Goal: Task Accomplishment & Management: Manage account settings

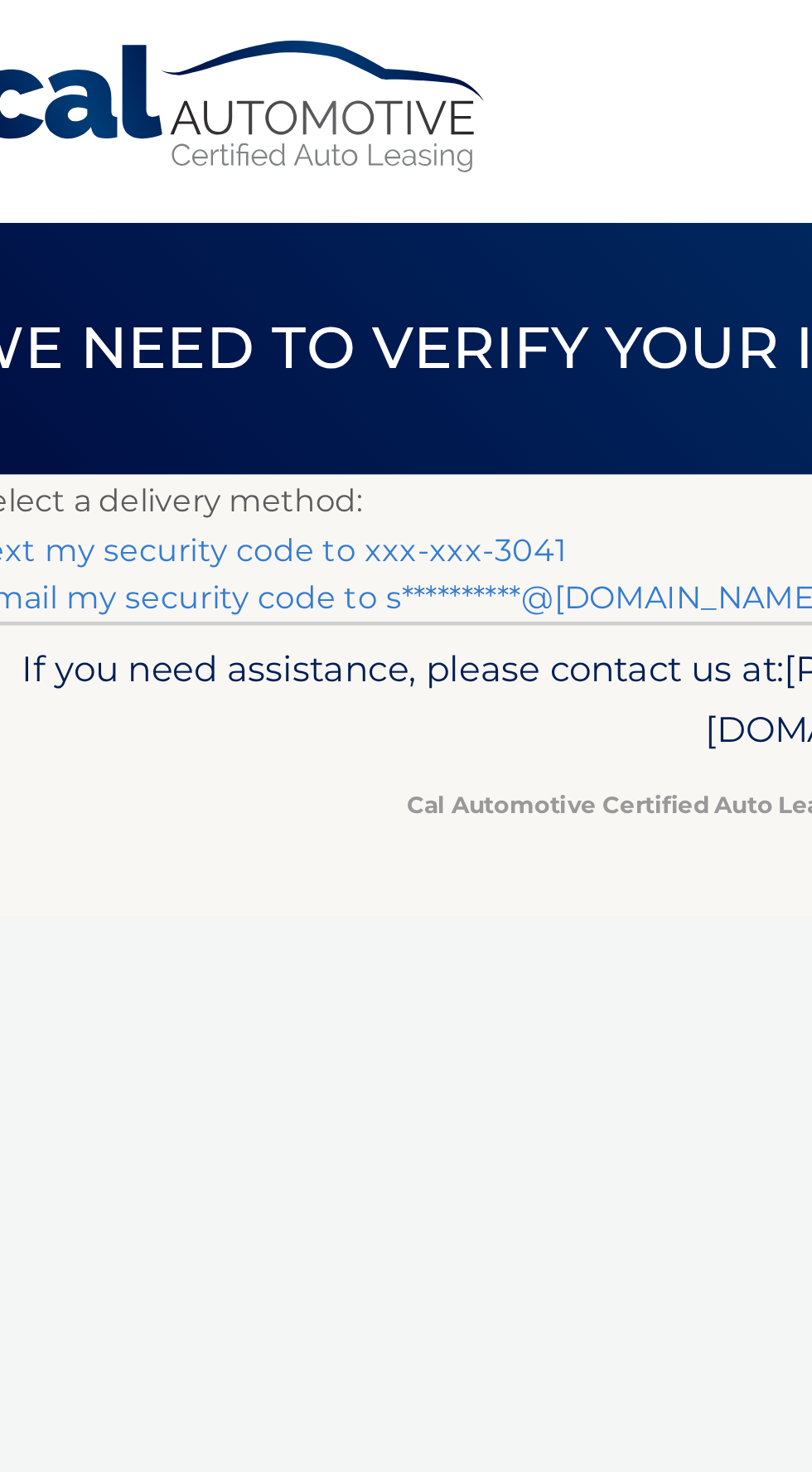
click at [228, 234] on link "Text my security code to xxx-xxx-3041" at bounding box center [153, 236] width 256 height 16
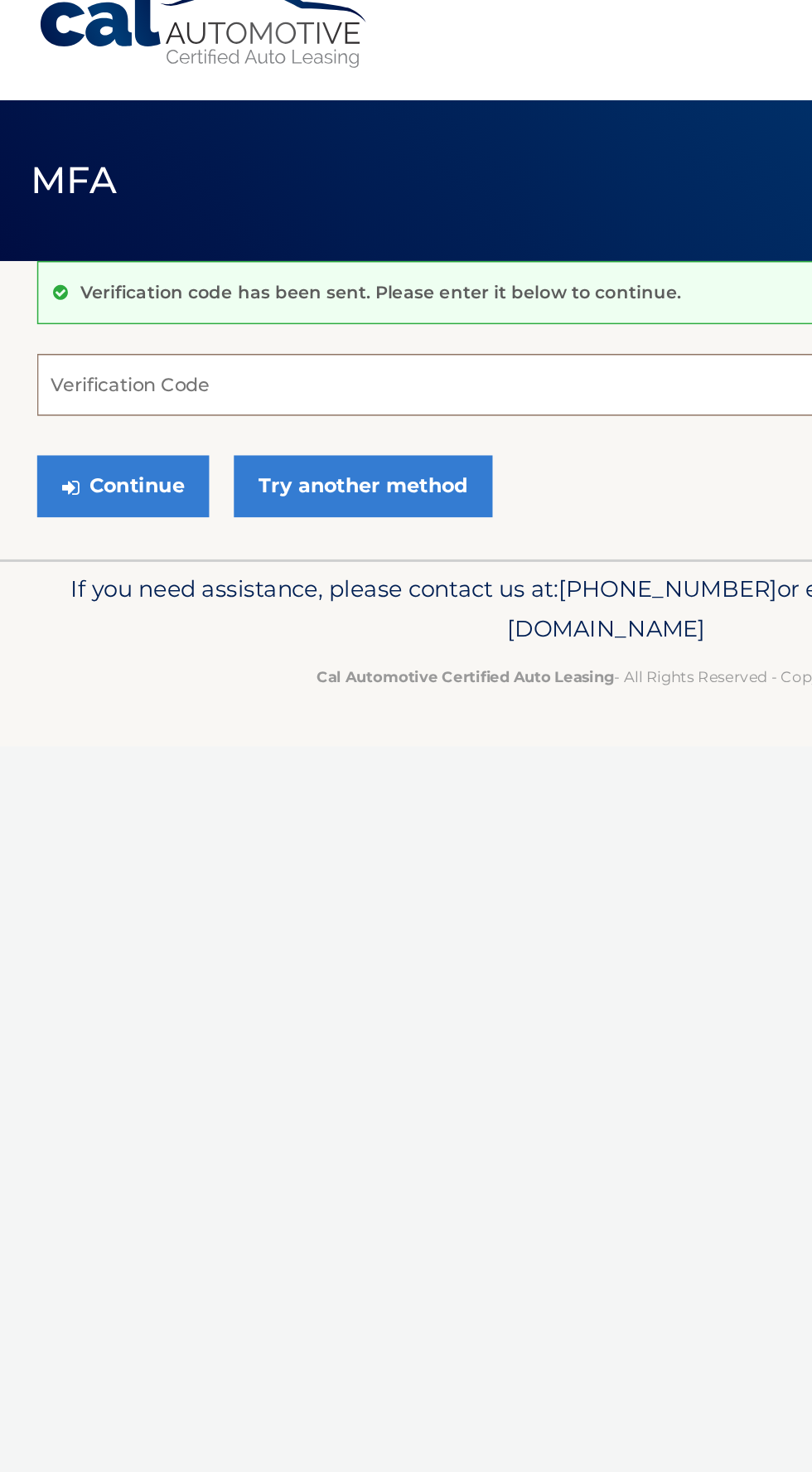
click at [169, 284] on input "Verification Code" at bounding box center [406, 286] width 762 height 42
click at [91, 286] on input "Verification Code" at bounding box center [406, 286] width 762 height 42
paste input "027525"
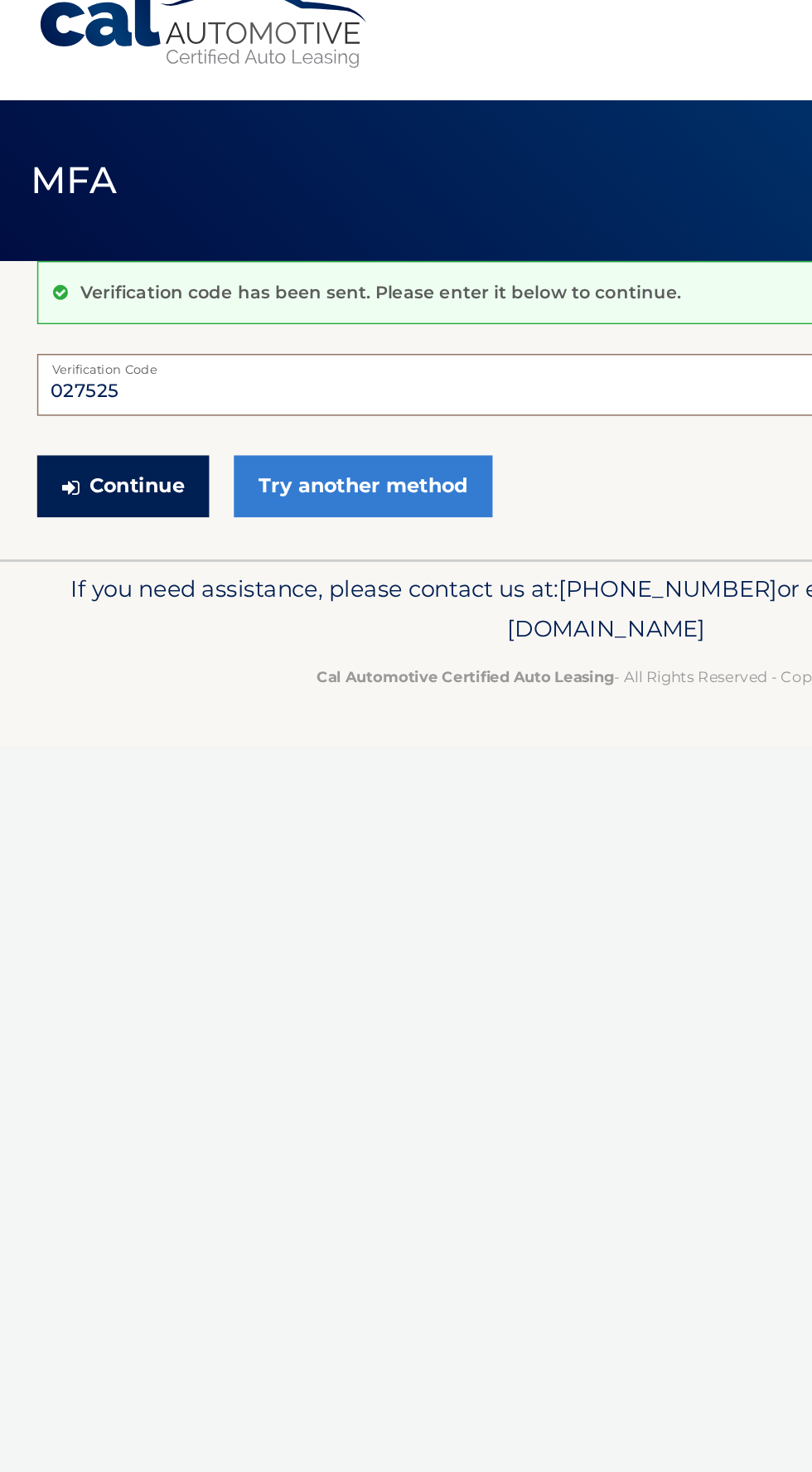
type input "027525"
click at [113, 349] on button "Continue" at bounding box center [83, 354] width 115 height 42
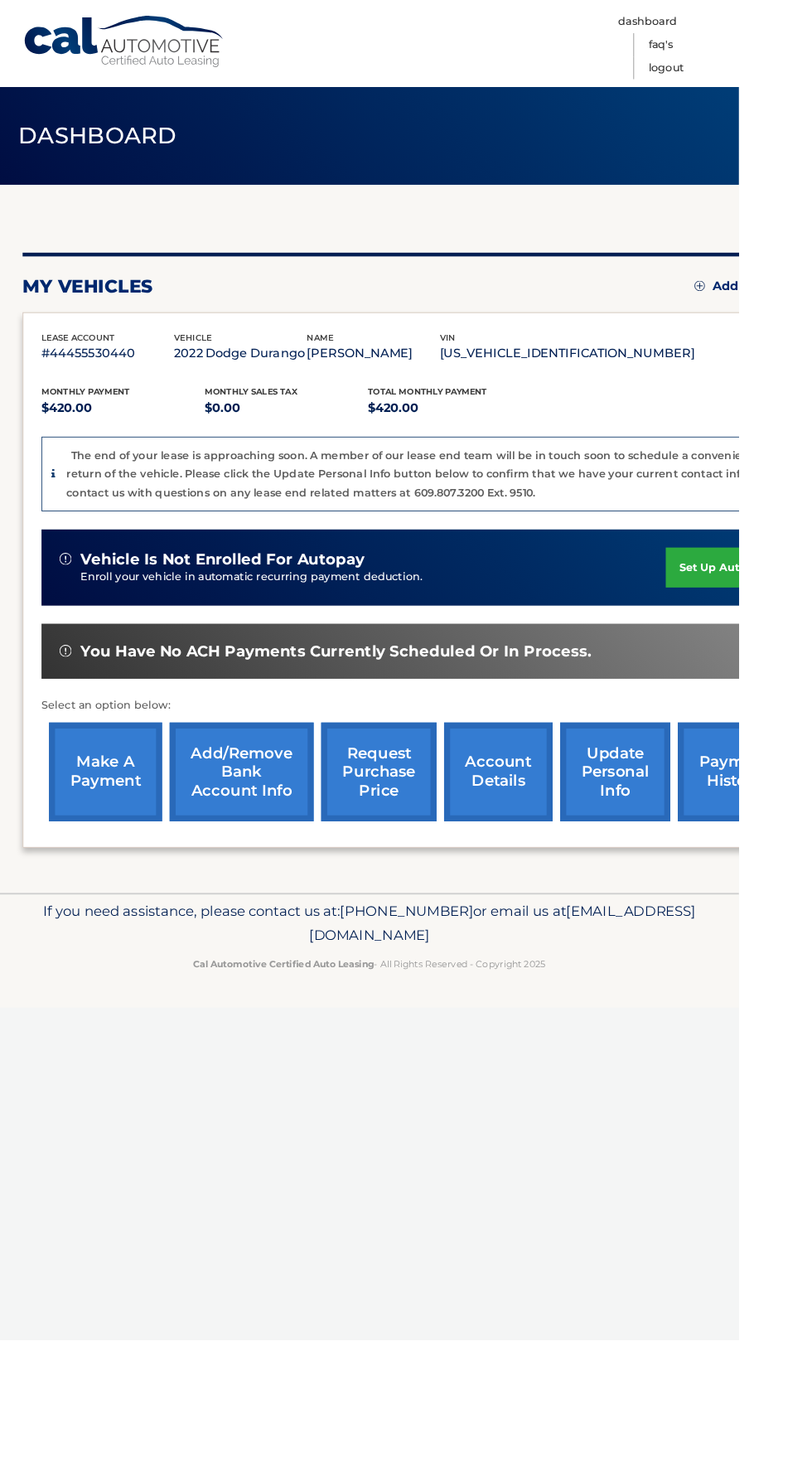
click at [811, 859] on link "payment history" at bounding box center [807, 848] width 125 height 109
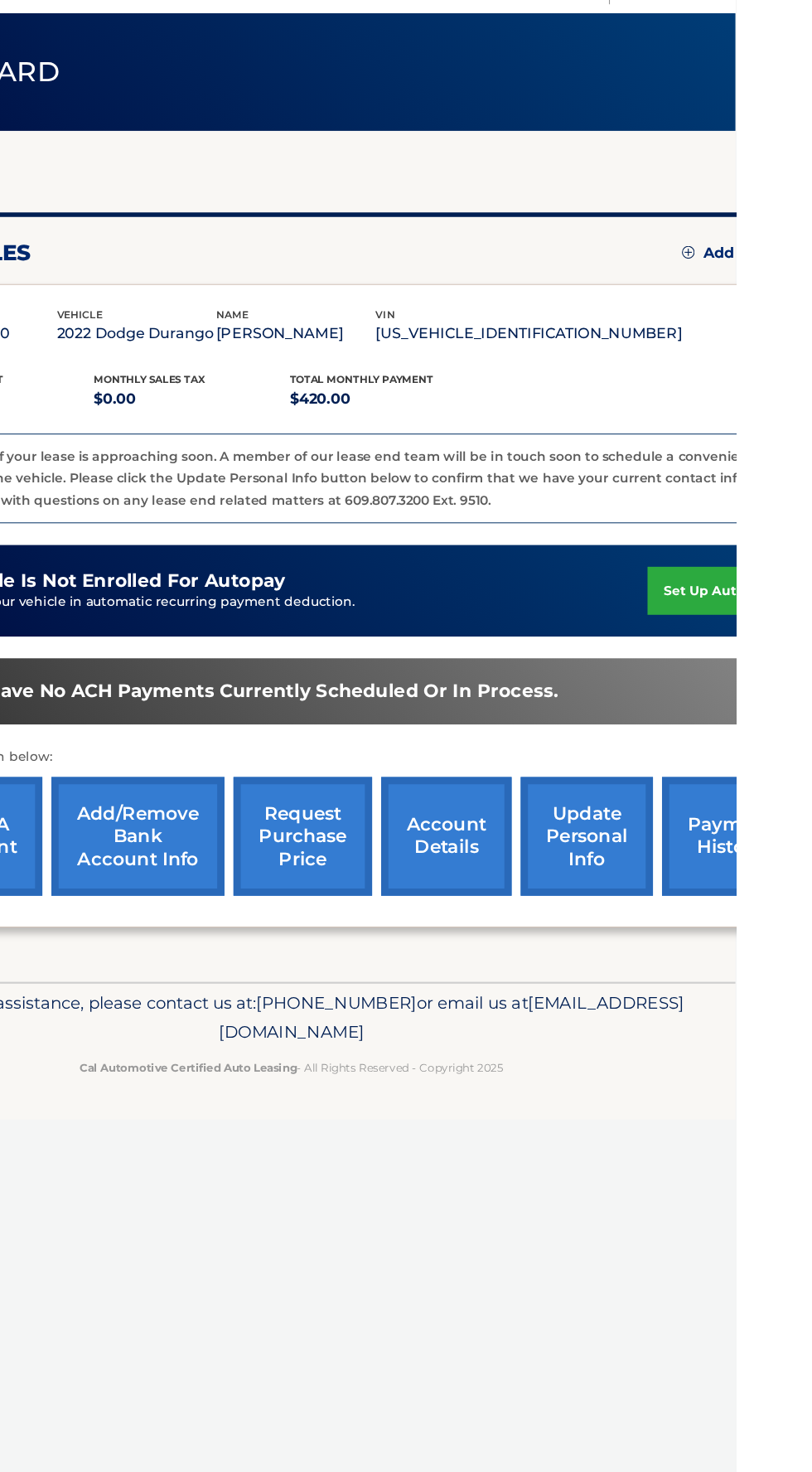
click at [718, 831] on link "update personal info" at bounding box center [676, 848] width 121 height 109
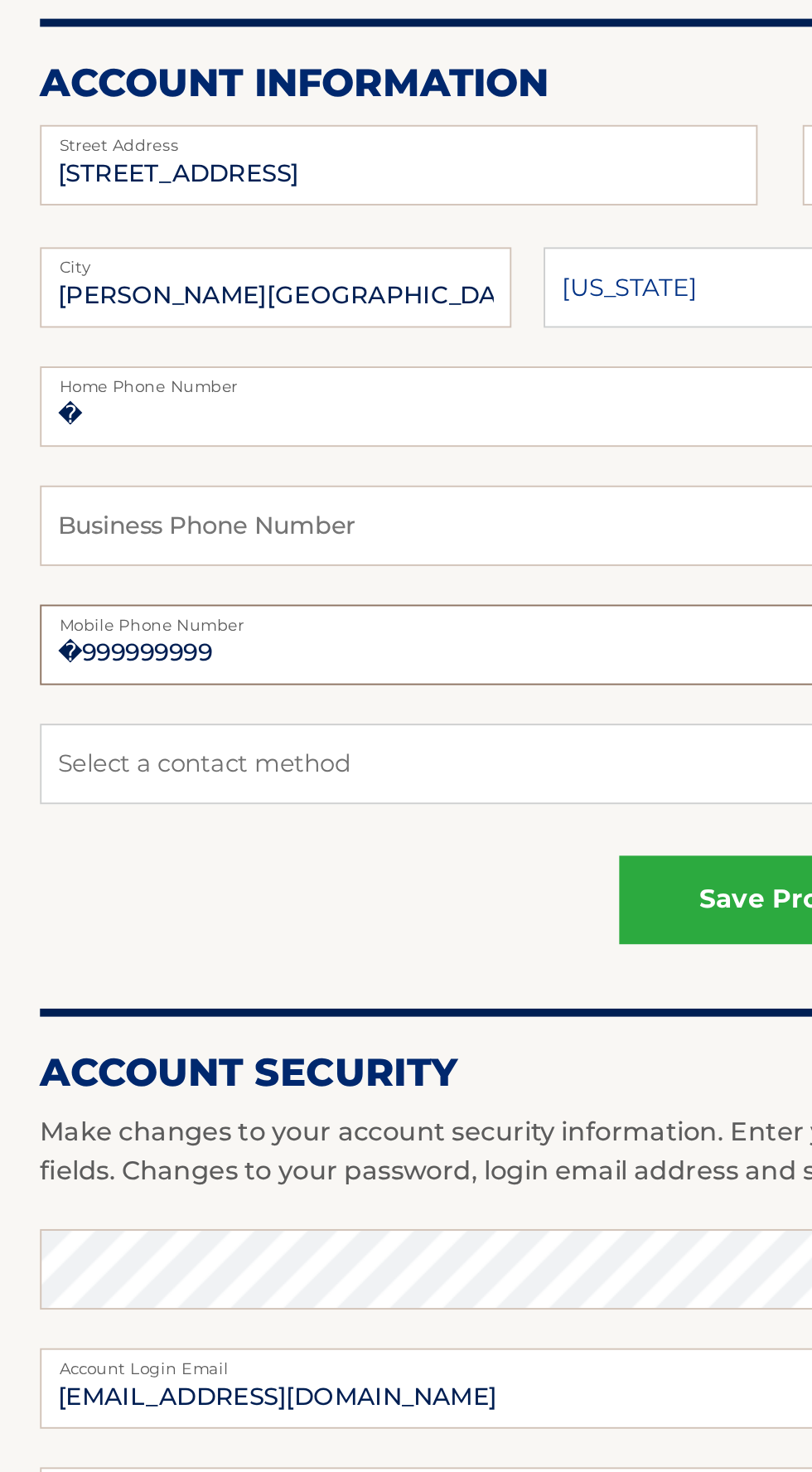
click at [195, 589] on input "�999999999" at bounding box center [406, 586] width 762 height 42
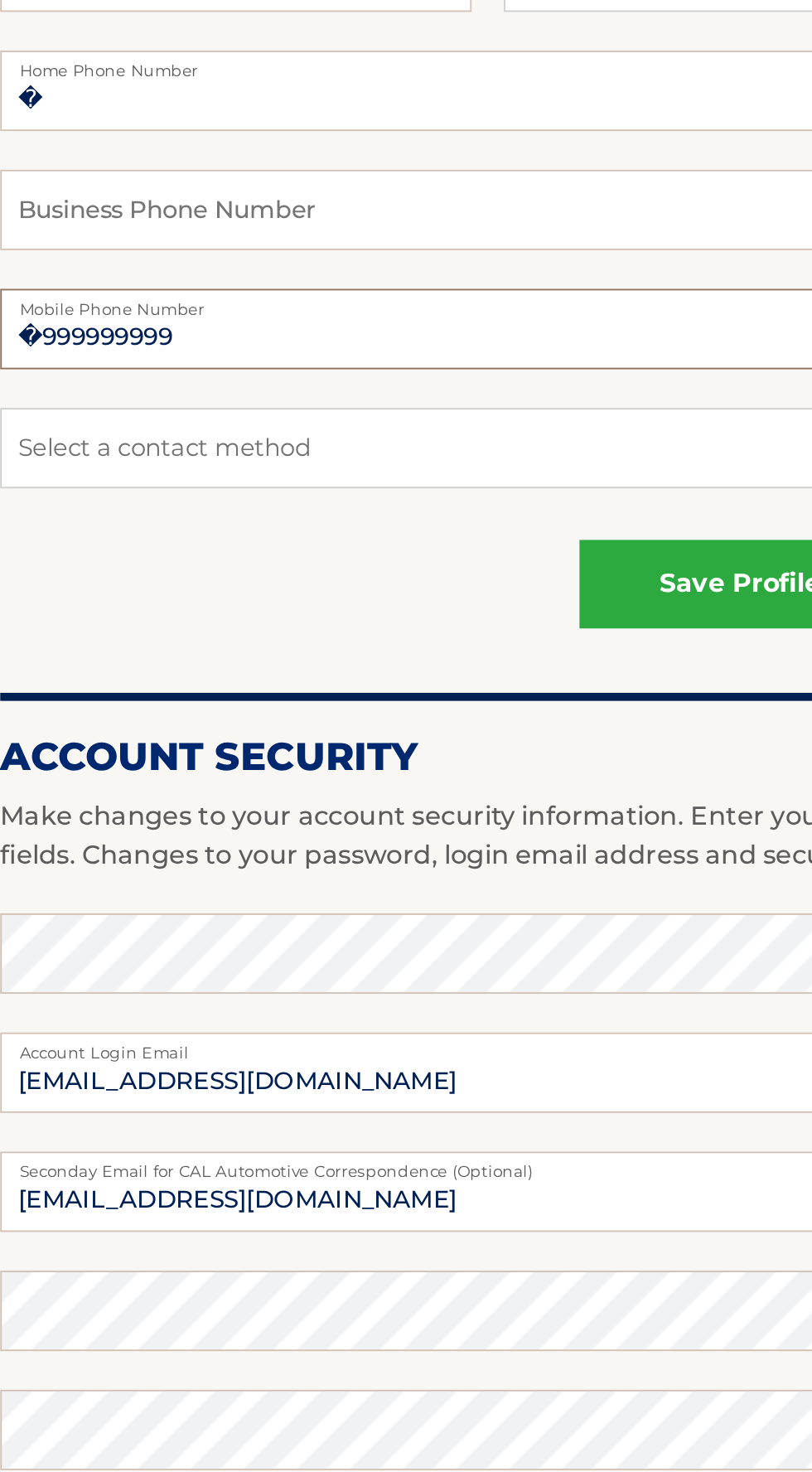
type input "�"
type input "9735633041"
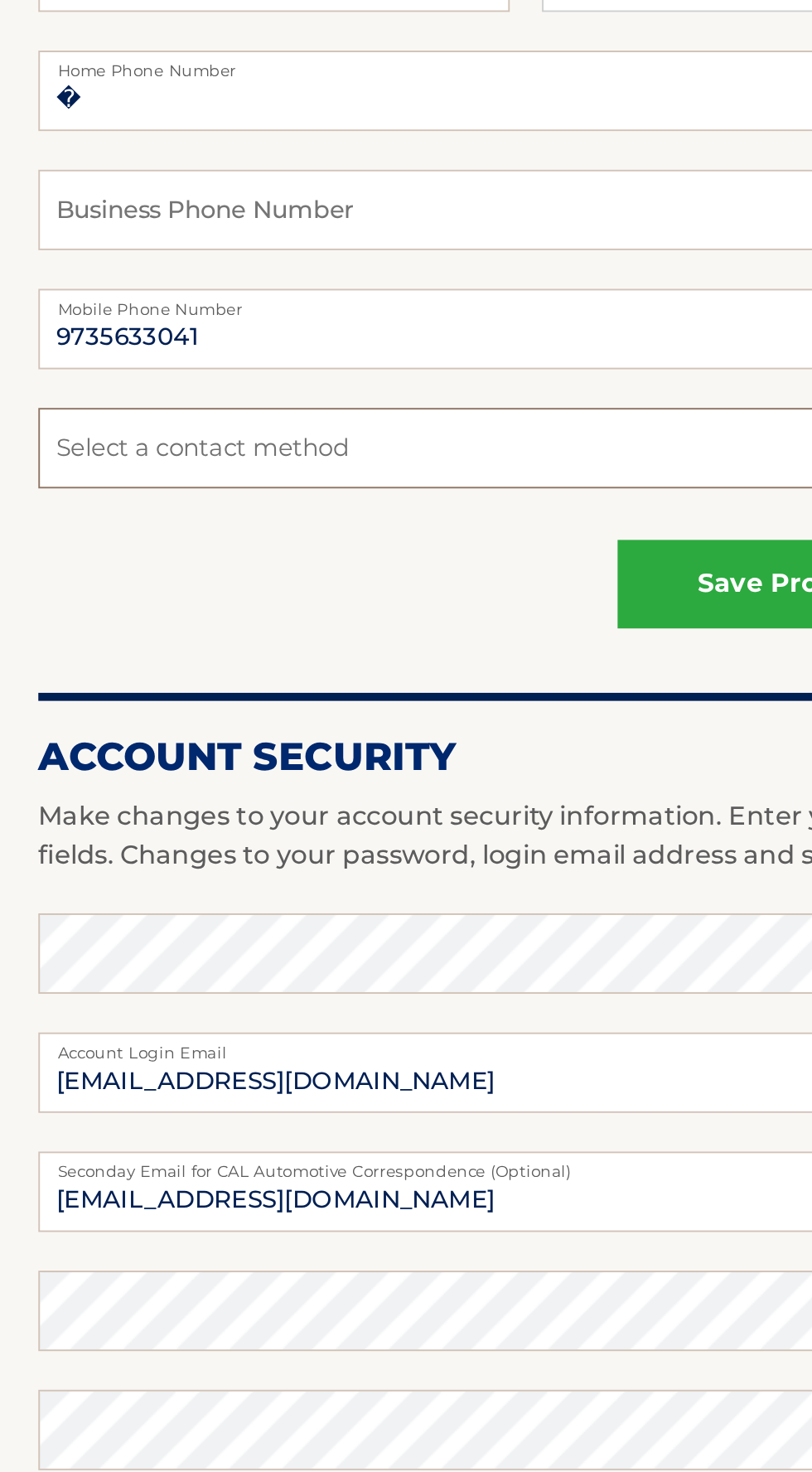
click at [251, 653] on select "Select a contact method Mobile Home" at bounding box center [406, 647] width 762 height 42
select select "1"
click at [25, 626] on select "Select a contact method Mobile Home" at bounding box center [406, 647] width 762 height 42
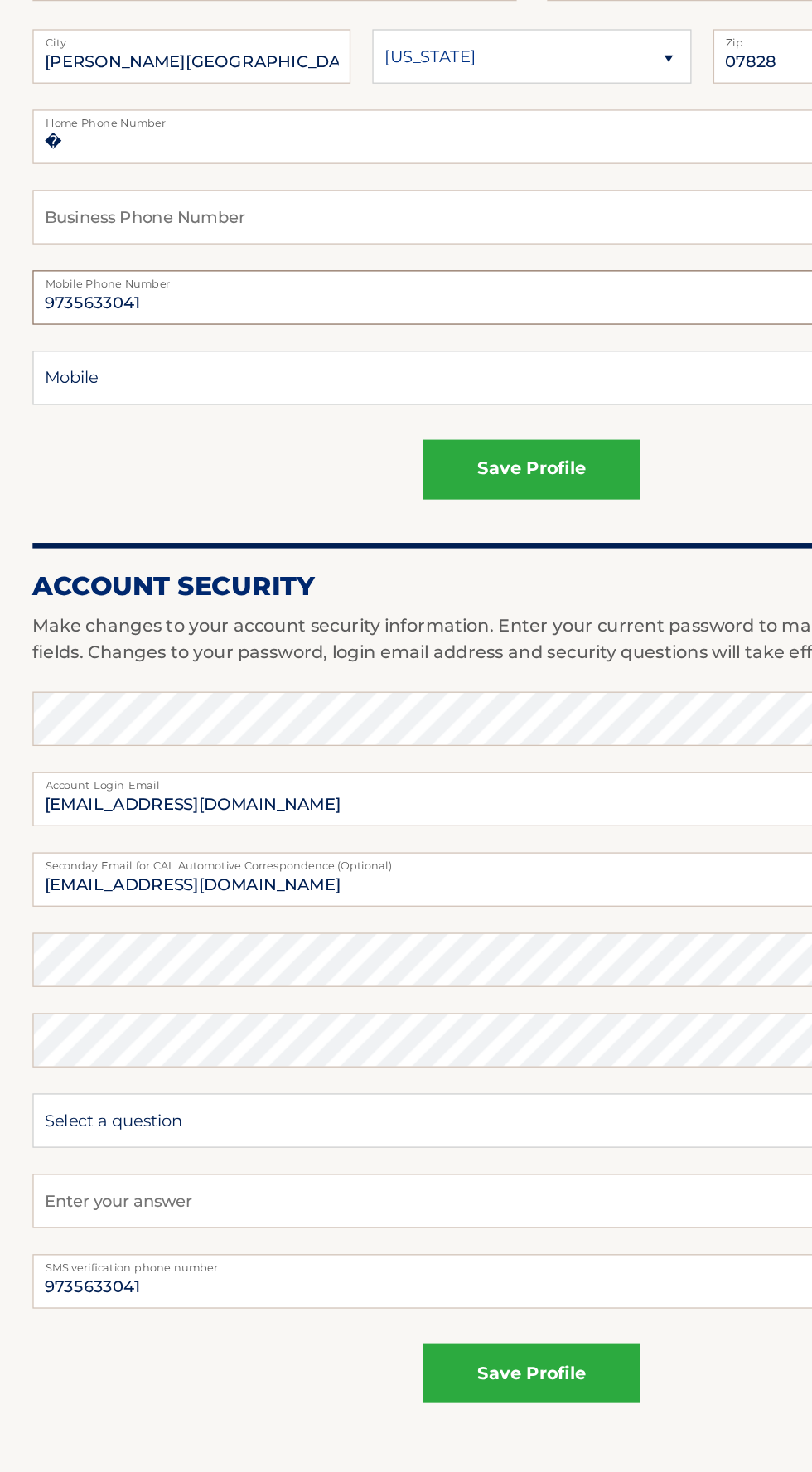
scroll to position [11, 0]
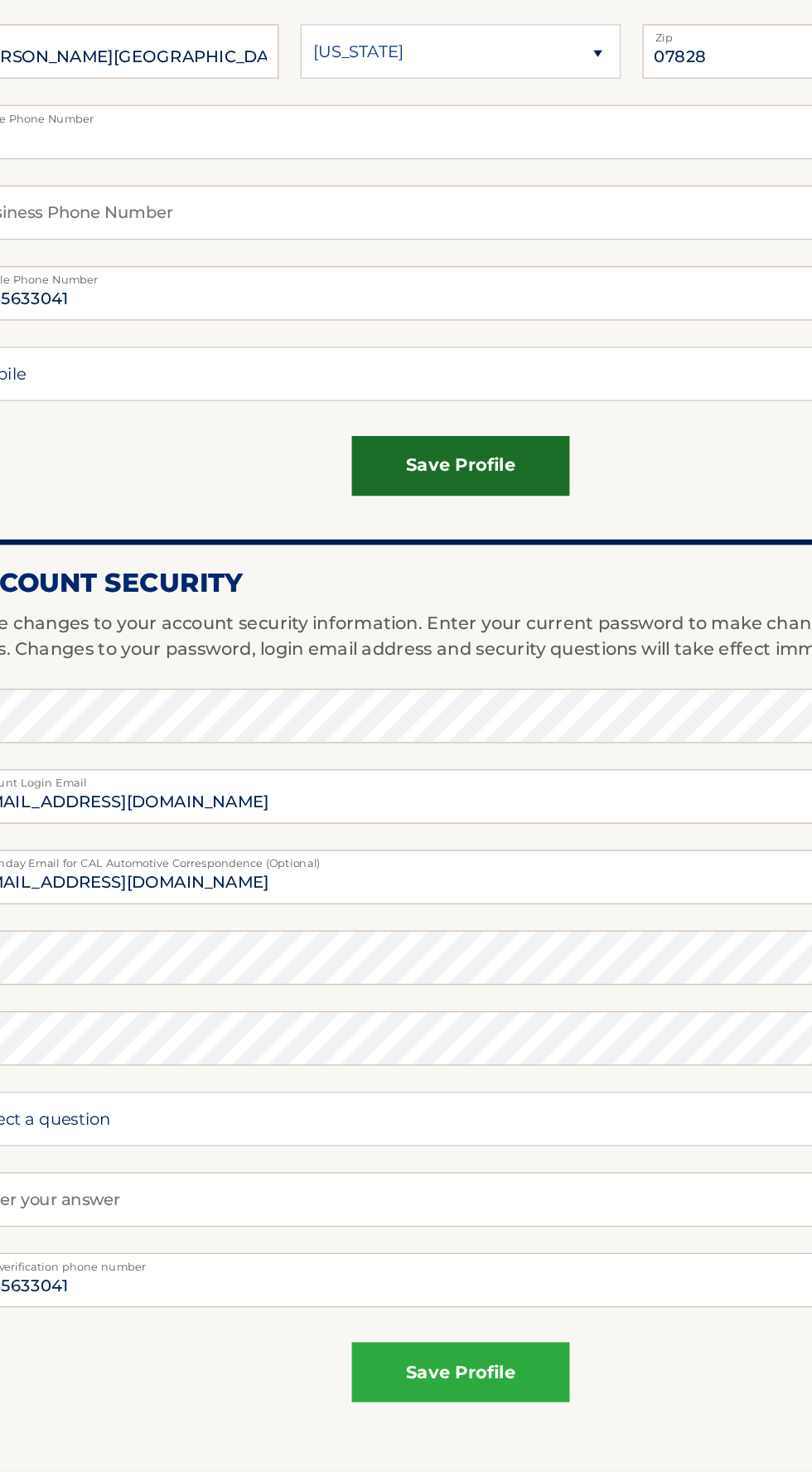
click at [450, 709] on button "save profile" at bounding box center [406, 705] width 166 height 45
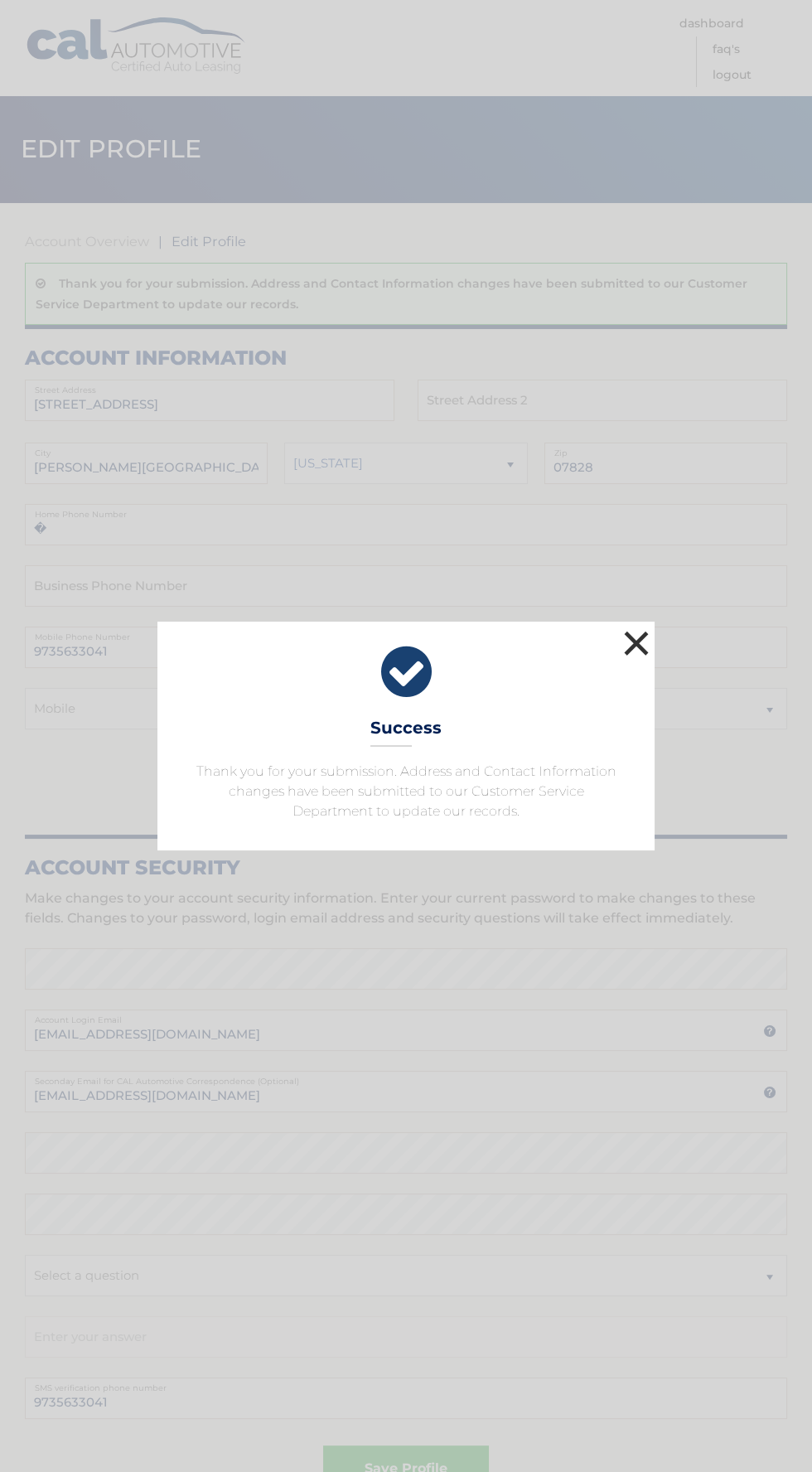
click at [647, 641] on button "×" at bounding box center [636, 643] width 33 height 33
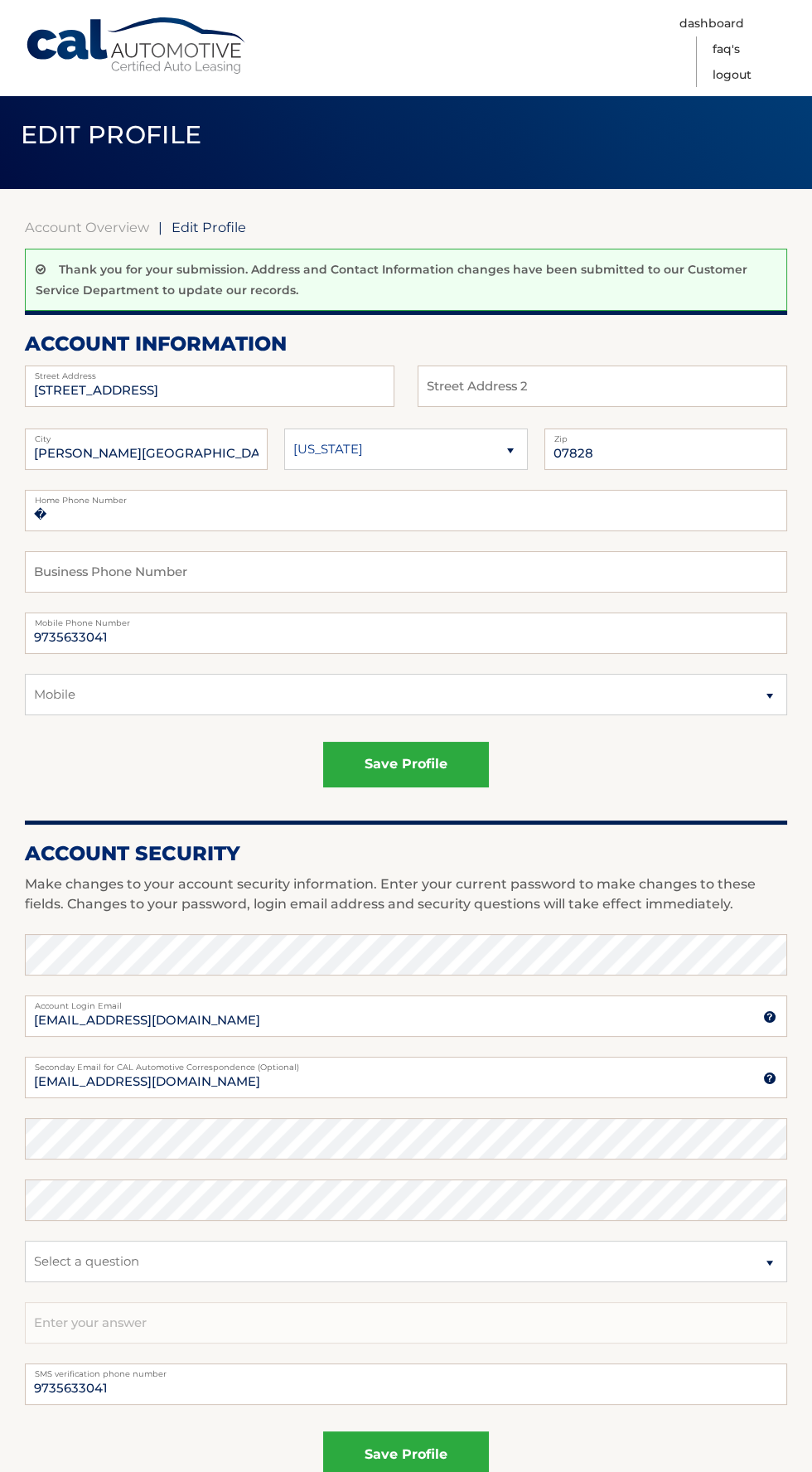
scroll to position [78, 0]
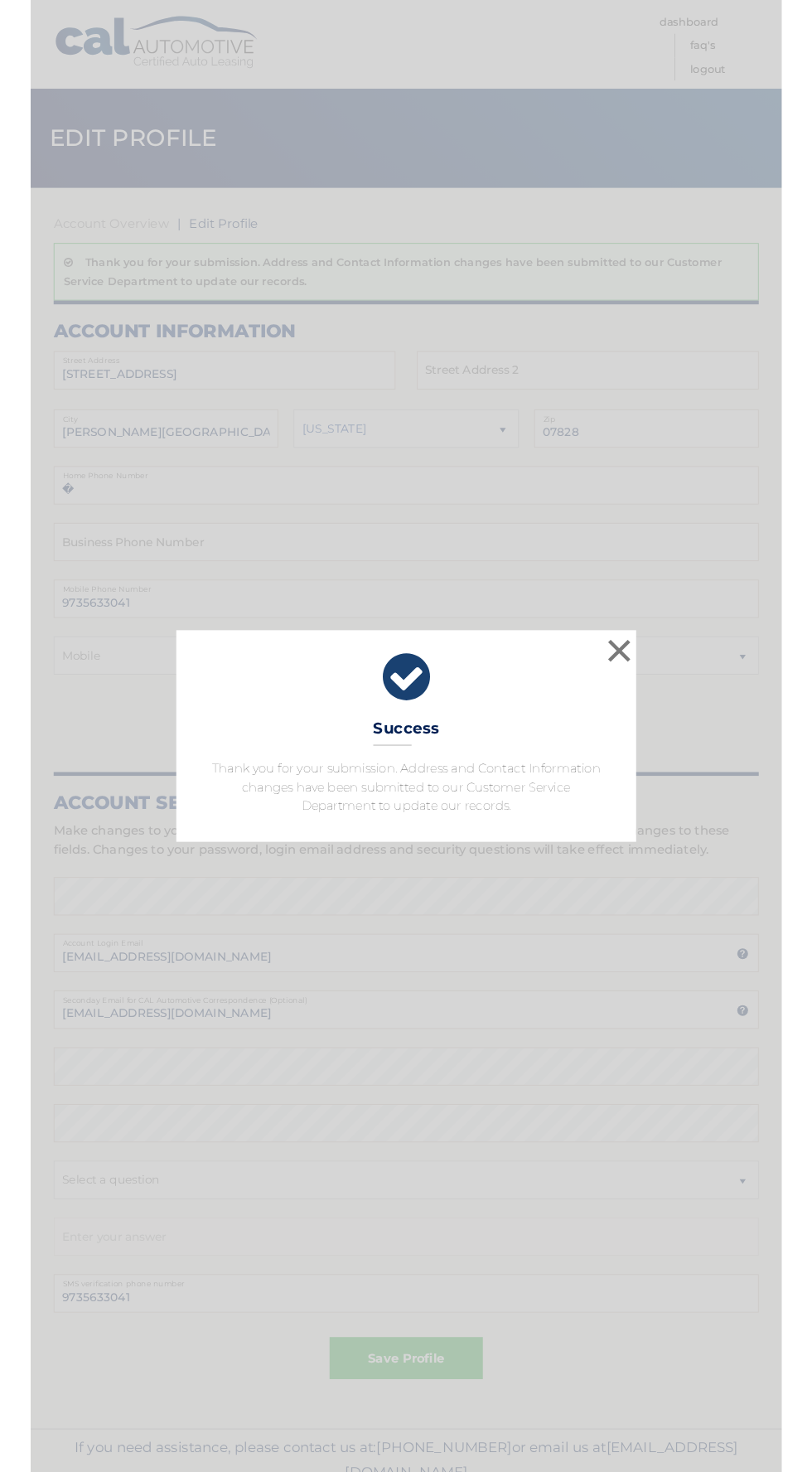
scroll to position [11, 0]
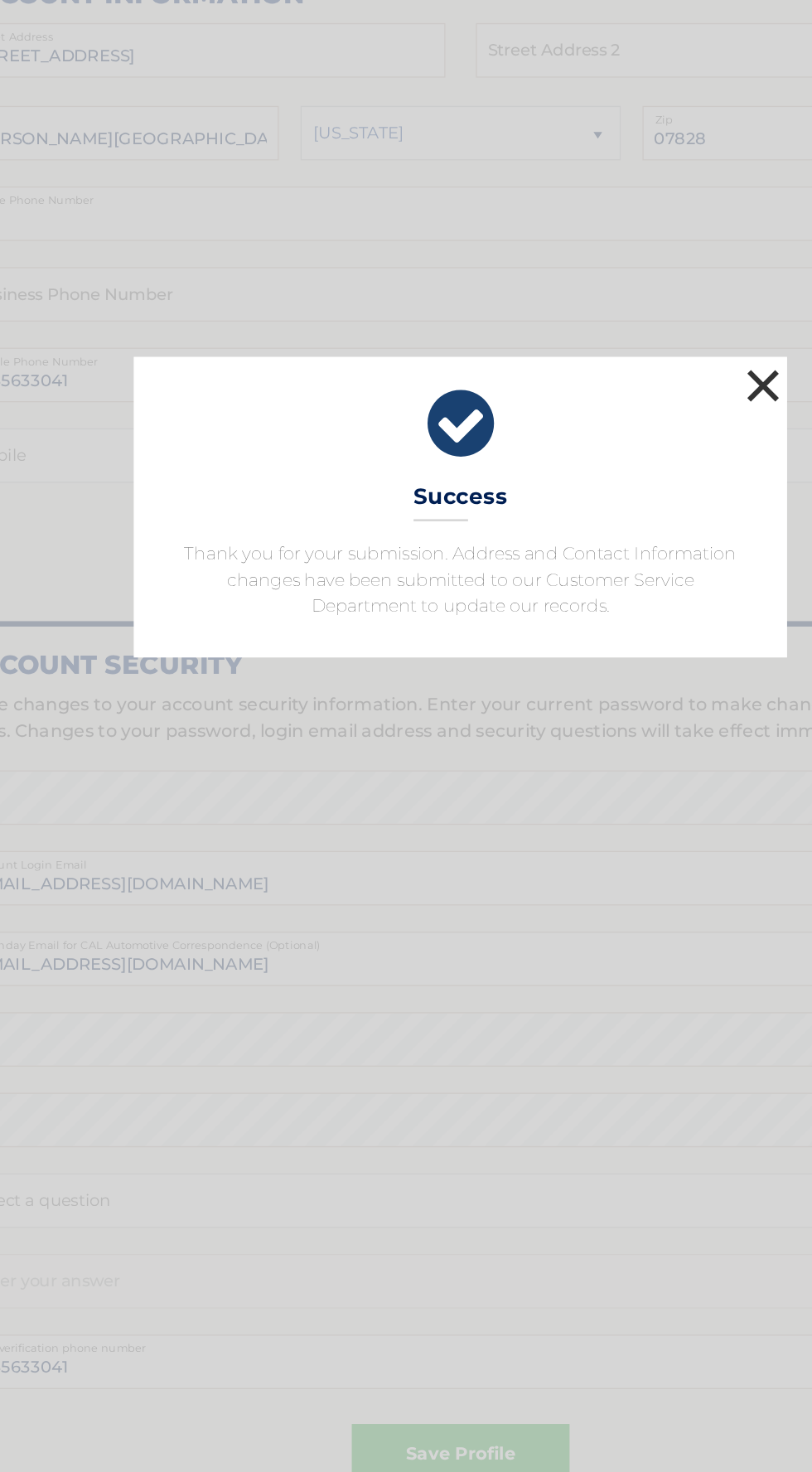
click at [636, 631] on button "×" at bounding box center [636, 643] width 33 height 33
